Goal: Task Accomplishment & Management: Use online tool/utility

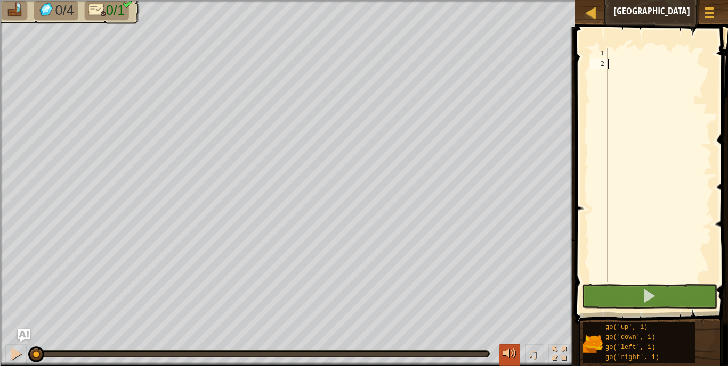
click at [506, 353] on div at bounding box center [509, 354] width 14 height 14
click at [619, 55] on div at bounding box center [658, 176] width 107 height 256
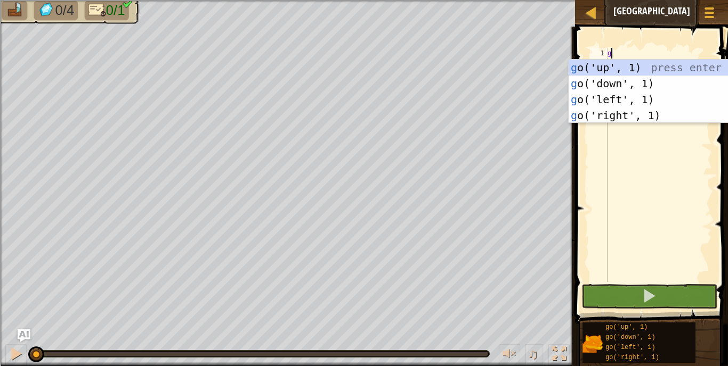
type textarea "go"
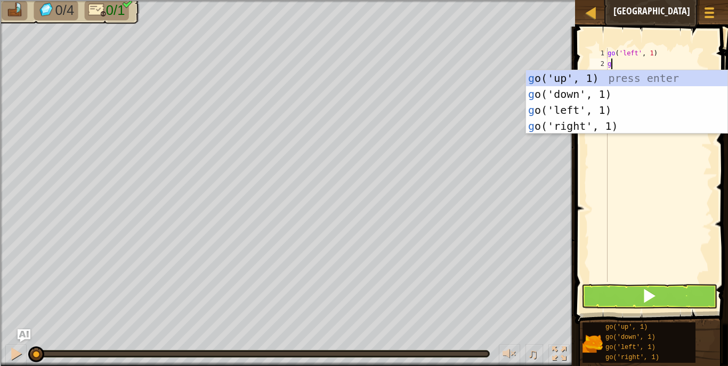
scroll to position [5, 1]
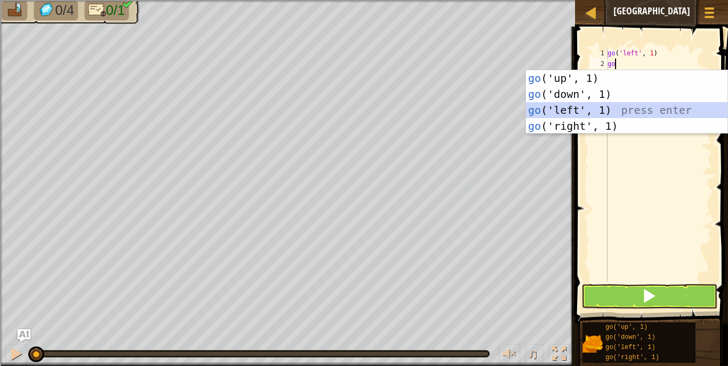
type textarea "g"
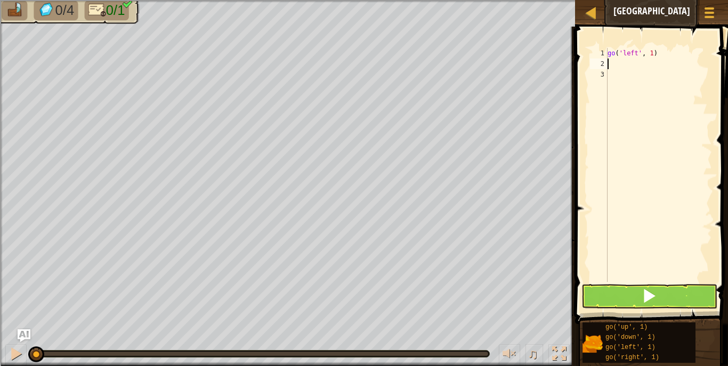
type textarea "go('left', 1)"
click at [638, 290] on button at bounding box center [649, 296] width 136 height 25
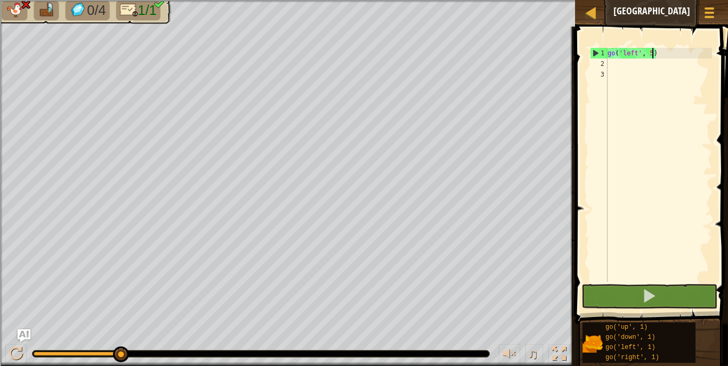
click at [639, 56] on div "go ( 'left' , 5 )" at bounding box center [658, 176] width 107 height 256
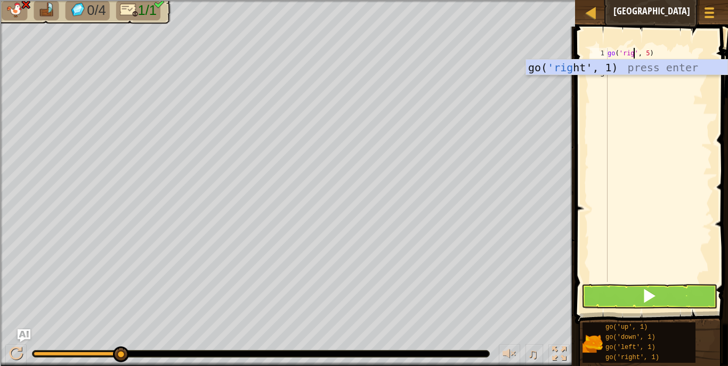
type textarea "go('right', 5)"
click at [704, 212] on div "go ( 'right' , 5 )" at bounding box center [658, 176] width 107 height 256
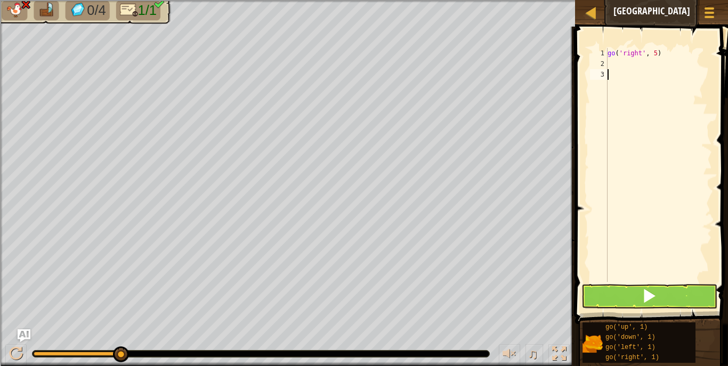
scroll to position [5, 0]
click at [681, 289] on button at bounding box center [649, 296] width 136 height 25
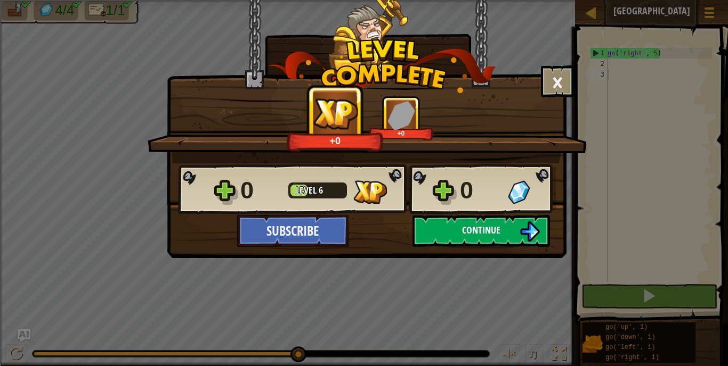
click at [485, 234] on span "Continue" at bounding box center [481, 230] width 38 height 13
